Goal: Task Accomplishment & Management: Manage account settings

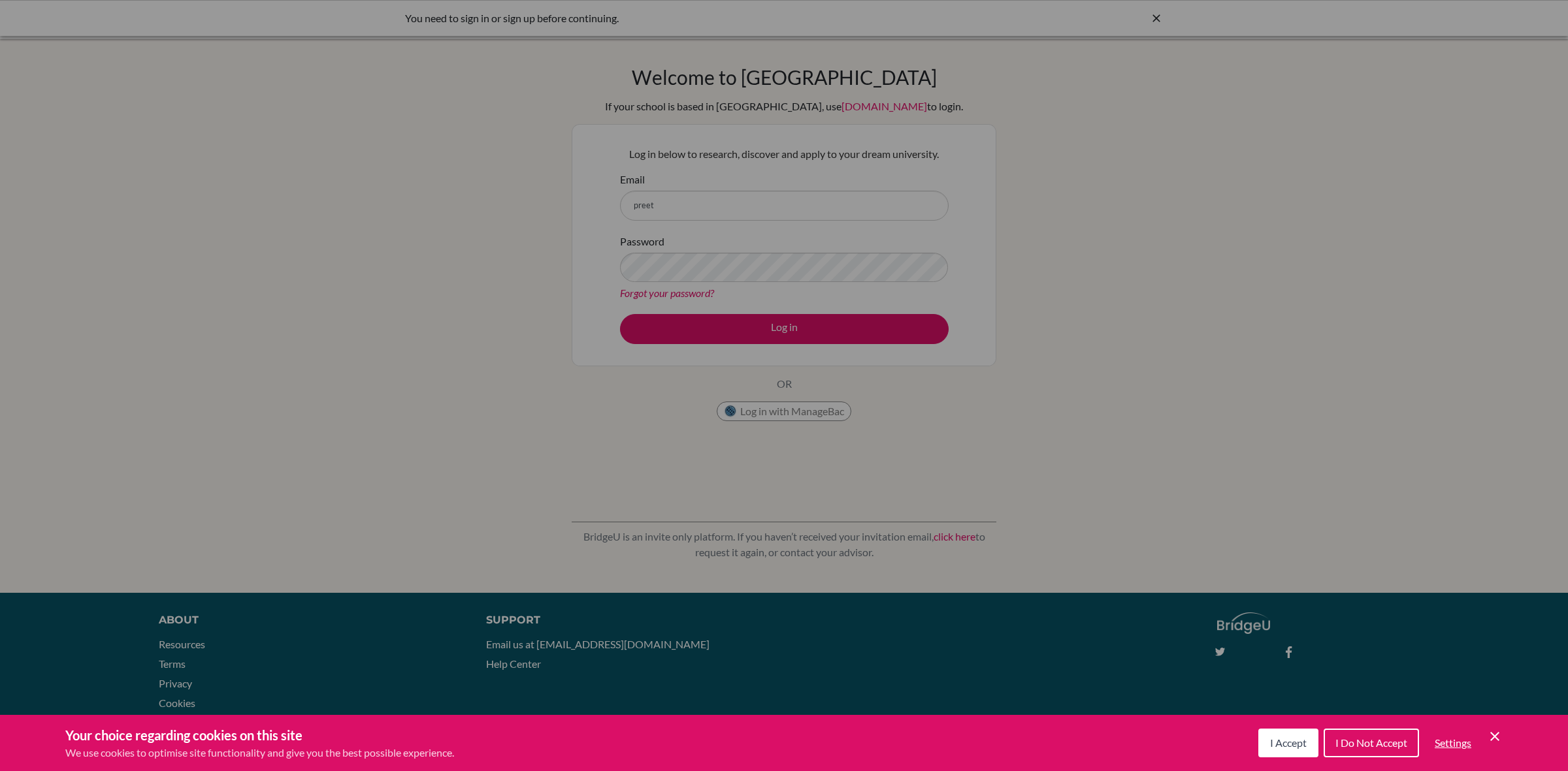
click at [843, 187] on div "Cookie Preferences" at bounding box center [784, 385] width 1568 height 771
click at [1289, 729] on button "I Accept" at bounding box center [1289, 743] width 60 height 28
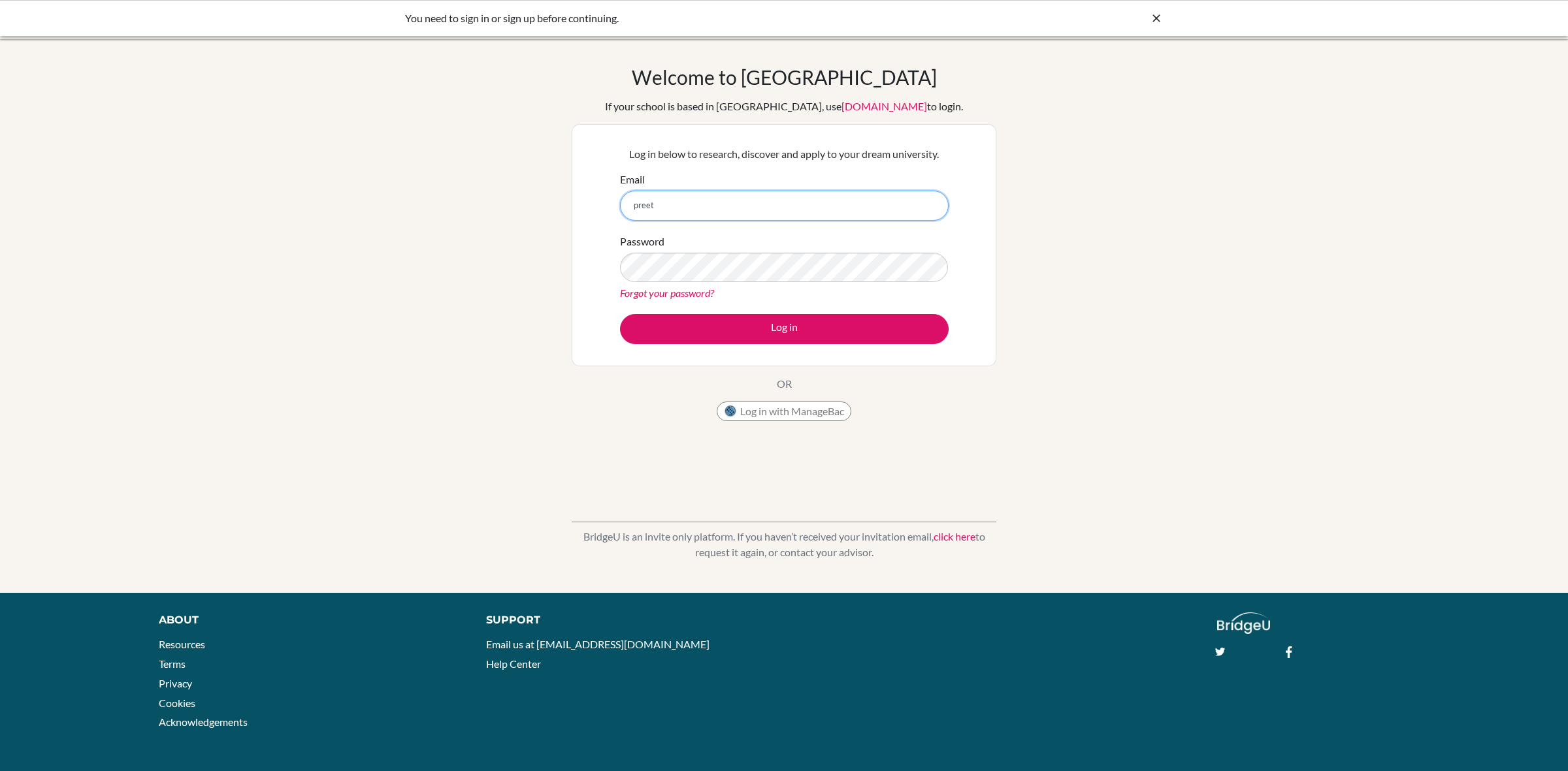
click at [700, 197] on input "preet" at bounding box center [784, 205] width 328 height 30
click at [668, 203] on input "preet" at bounding box center [784, 205] width 328 height 30
type input "[EMAIL_ADDRESS][DOMAIN_NAME]"
click at [620, 314] on button "Log in" at bounding box center [784, 329] width 328 height 30
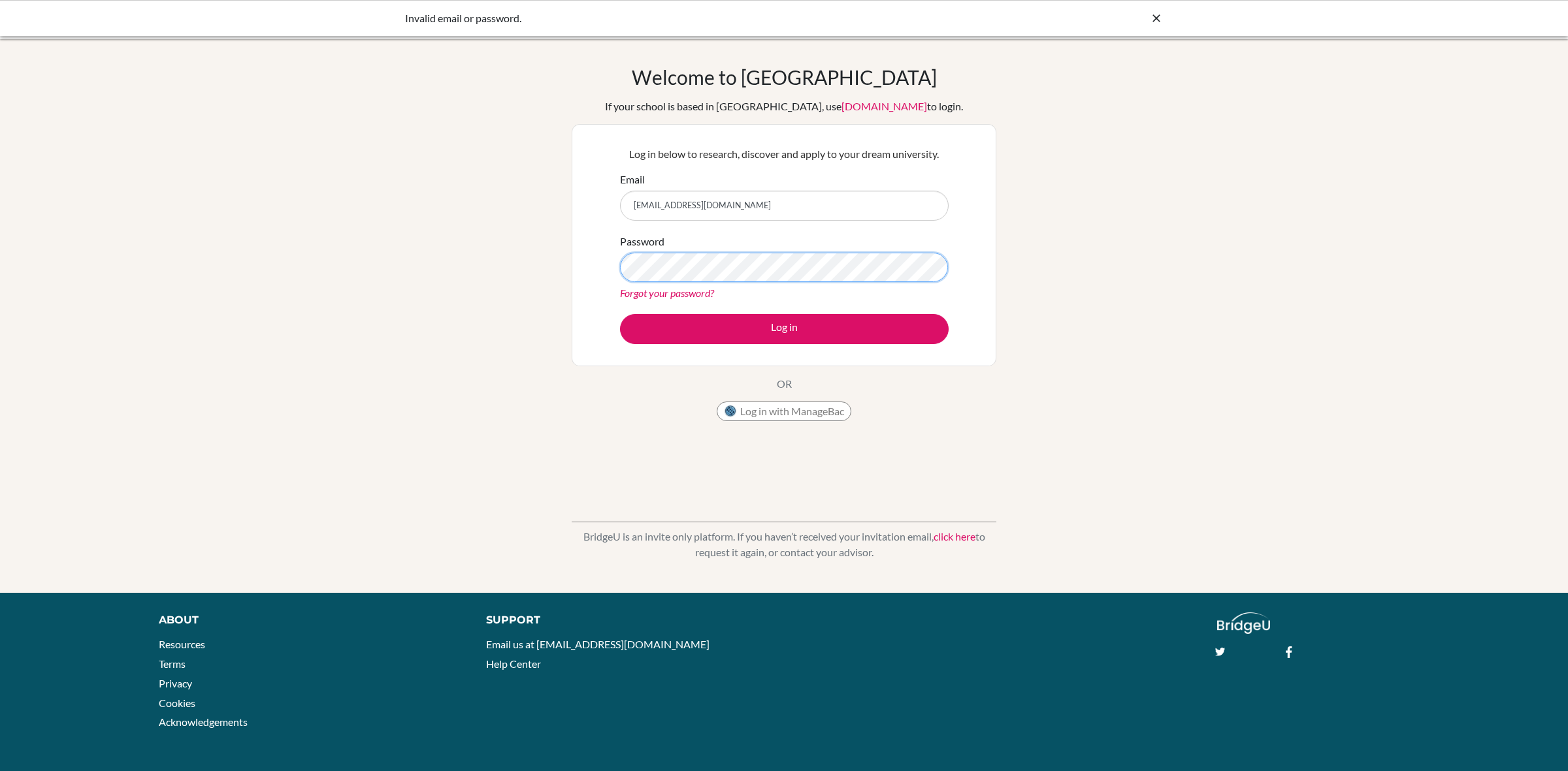
click at [620, 314] on button "Log in" at bounding box center [784, 329] width 328 height 30
click at [1147, 21] on div "Invalid email or password." at bounding box center [784, 18] width 758 height 15
click at [1165, 20] on div "Invalid email or password." at bounding box center [784, 18] width 1568 height 36
click at [1163, 20] on div "Invalid email or password." at bounding box center [784, 18] width 1568 height 36
click at [620, 314] on button "Log in" at bounding box center [784, 329] width 328 height 30
